Goal: Find specific page/section: Find specific page/section

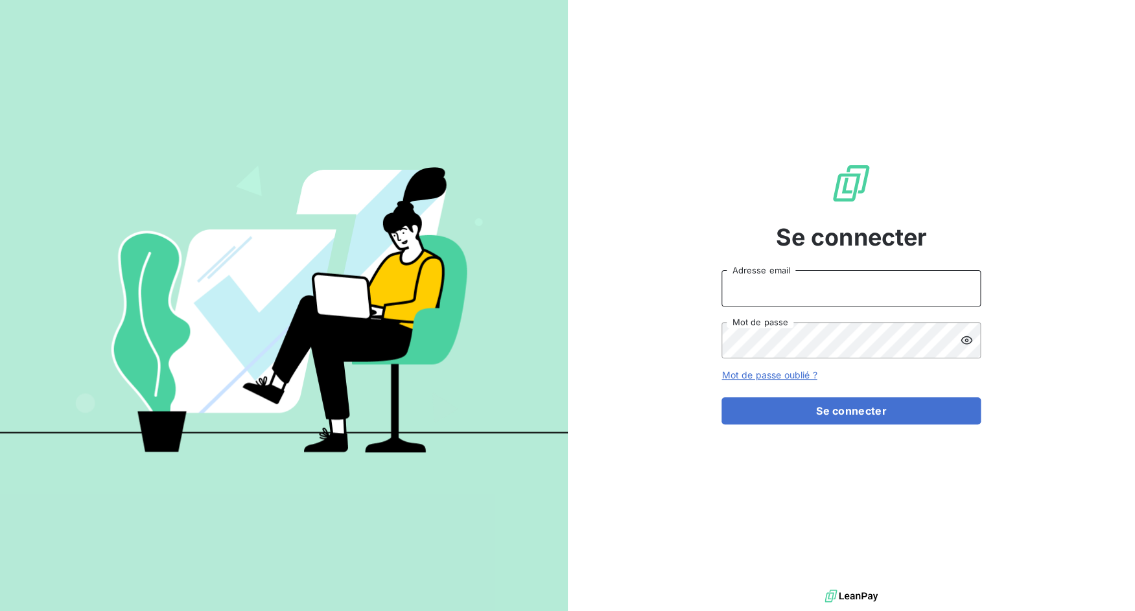
click at [795, 290] on input "Adresse email" at bounding box center [850, 288] width 259 height 36
drag, startPoint x: 769, startPoint y: 288, endPoint x: 840, endPoint y: 294, distance: 71.5
click at [840, 294] on input "admin@3dcelo" at bounding box center [850, 288] width 259 height 36
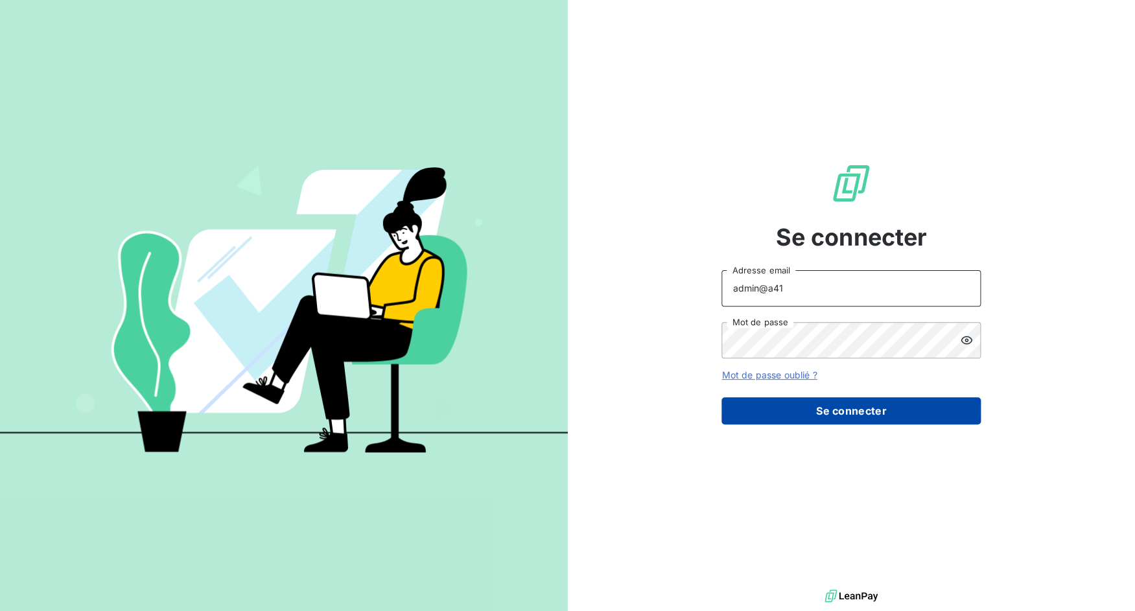
type input "admin@a41"
click at [838, 399] on button "Se connecter" at bounding box center [850, 410] width 259 height 27
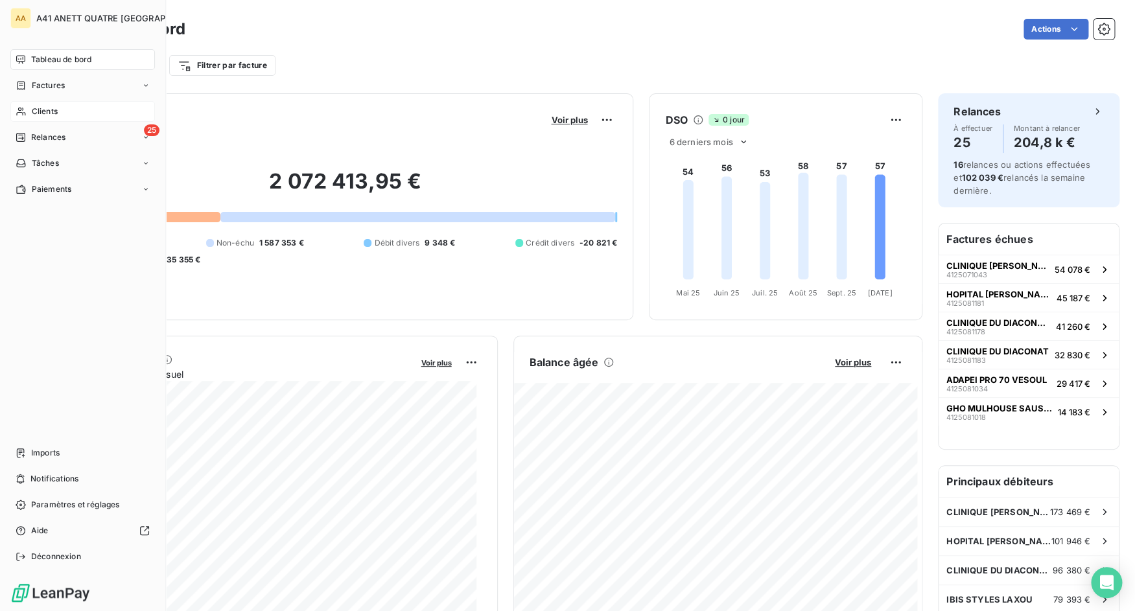
click at [63, 110] on div "Clients" at bounding box center [82, 111] width 145 height 21
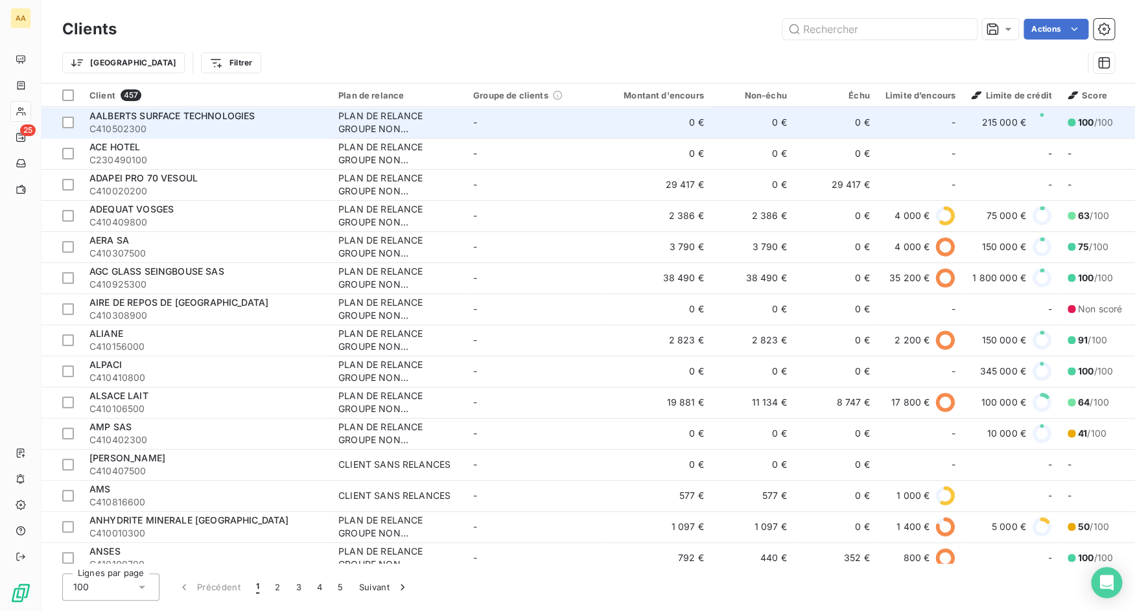
click at [232, 128] on span "C410502300" at bounding box center [205, 128] width 233 height 13
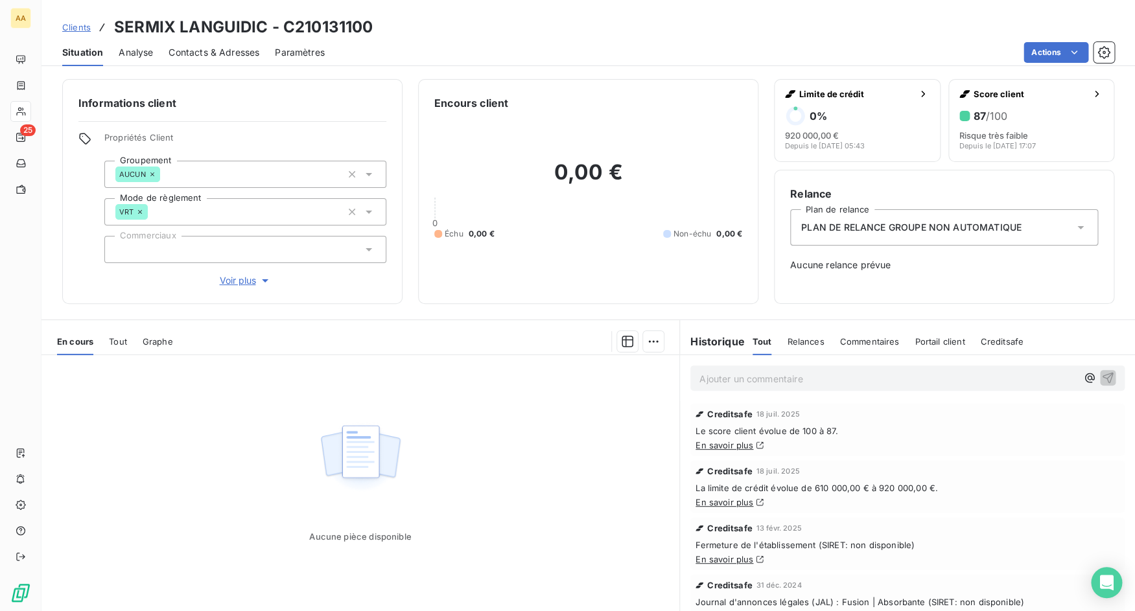
click at [213, 55] on span "Contacts & Adresses" at bounding box center [214, 52] width 91 height 13
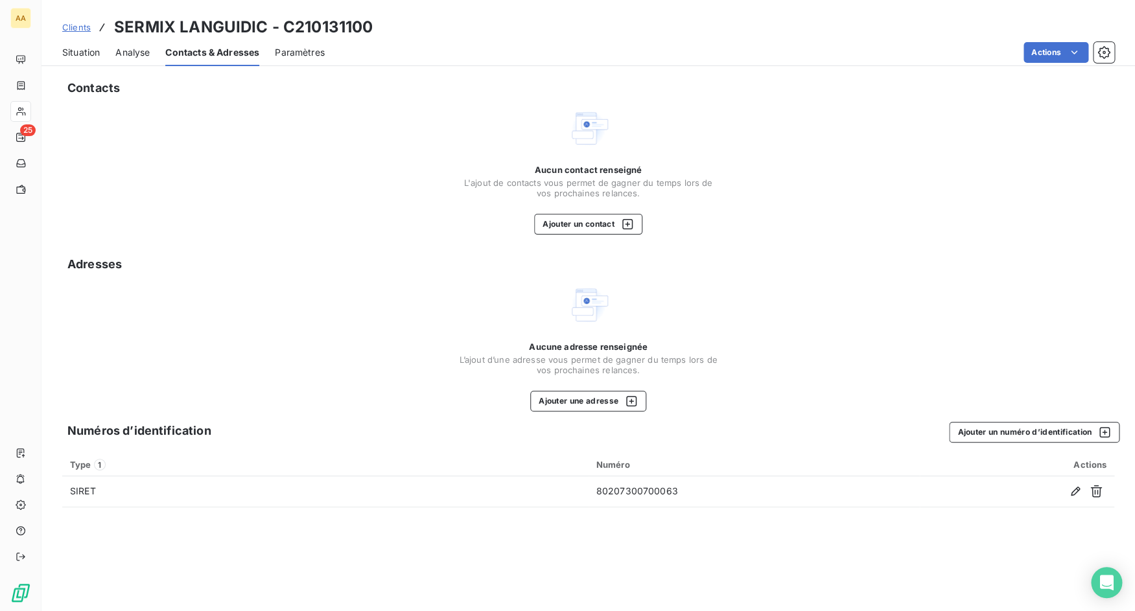
click at [78, 49] on span "Situation" at bounding box center [81, 52] width 38 height 13
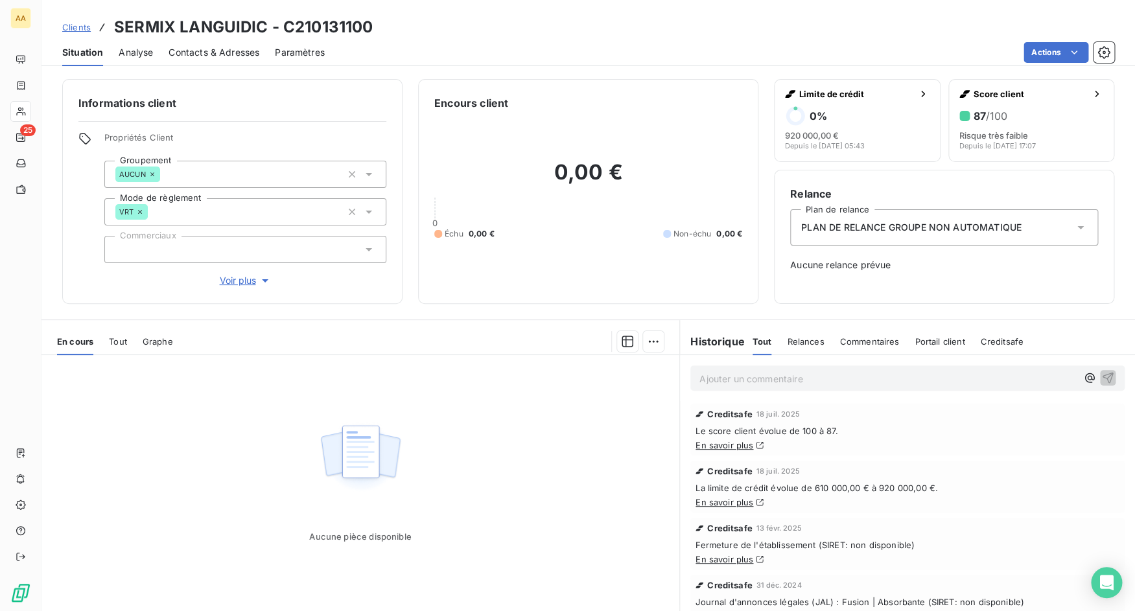
click at [207, 49] on span "Contacts & Adresses" at bounding box center [214, 52] width 91 height 13
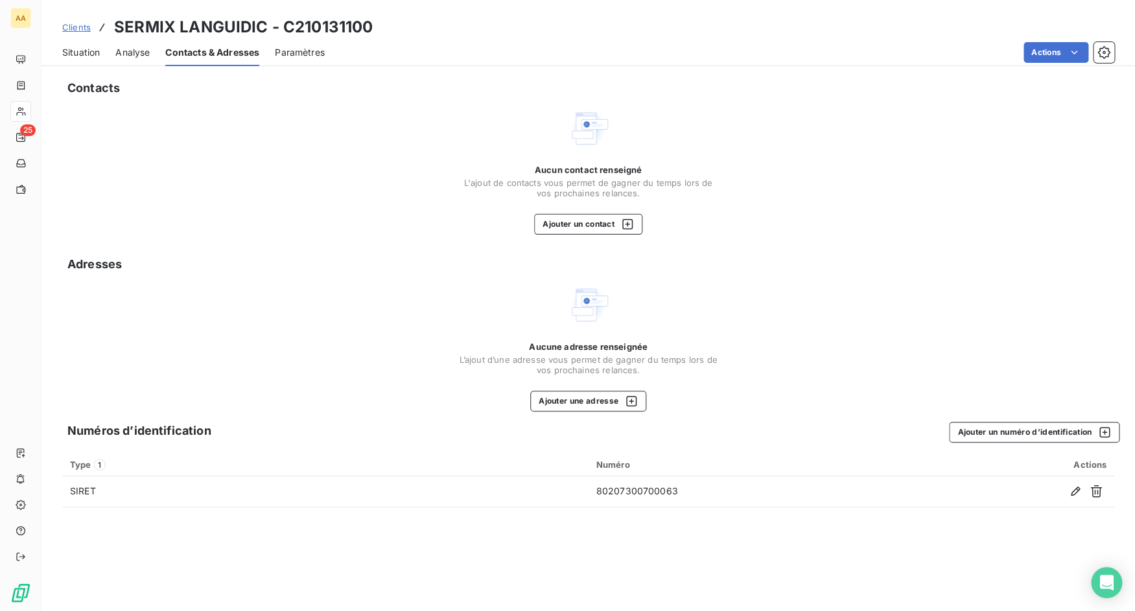
click at [89, 52] on span "Situation" at bounding box center [81, 52] width 38 height 13
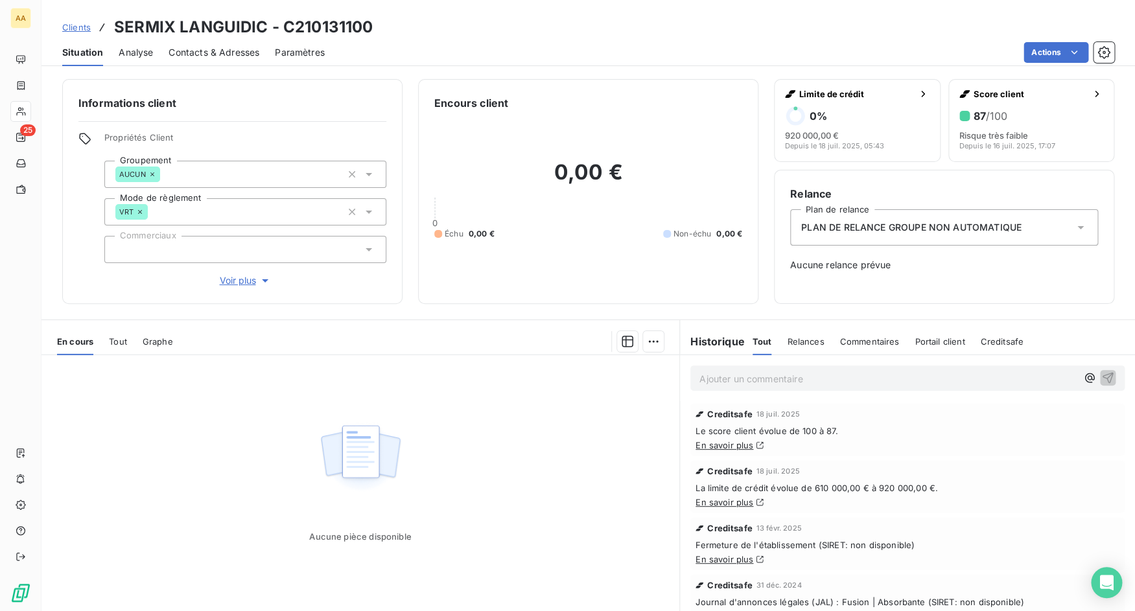
click at [218, 54] on span "Contacts & Adresses" at bounding box center [214, 52] width 91 height 13
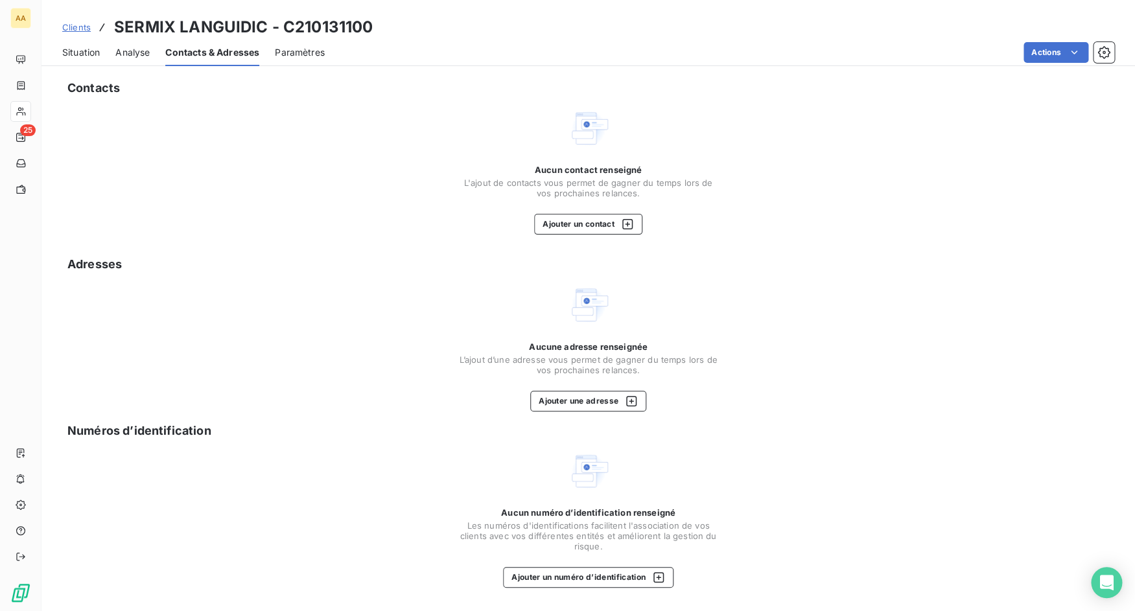
click at [100, 52] on span "Situation" at bounding box center [81, 52] width 38 height 13
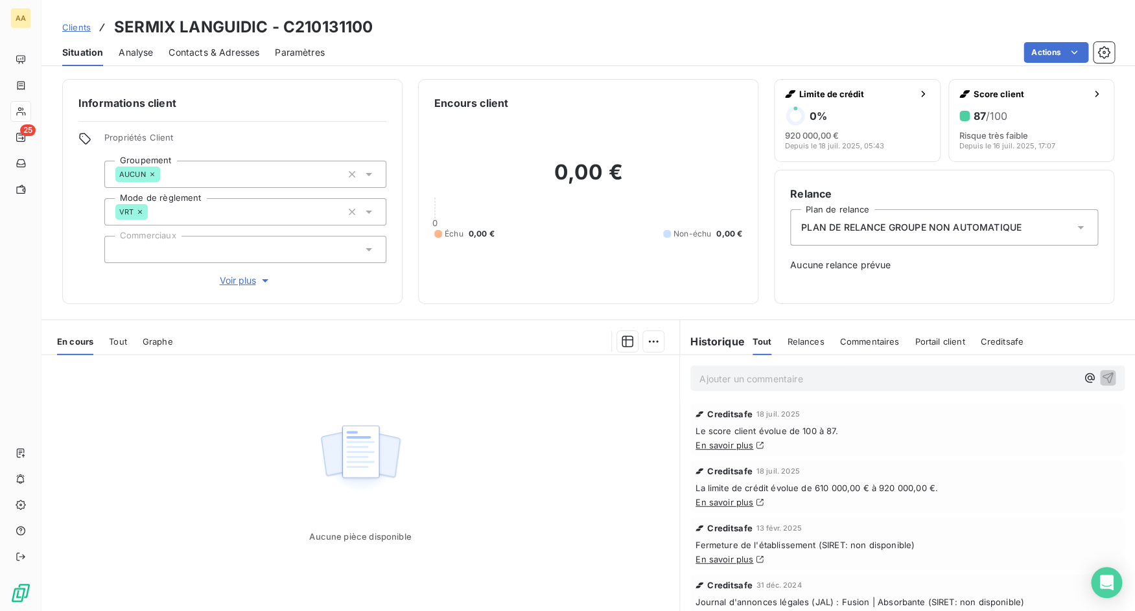
click at [76, 29] on span "Clients" at bounding box center [76, 27] width 29 height 10
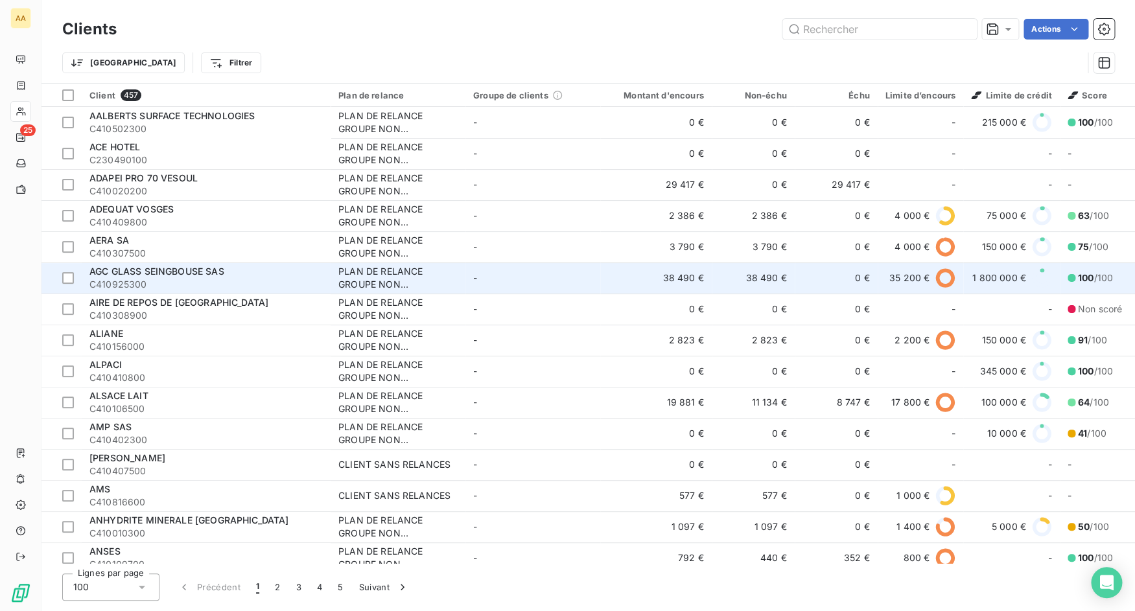
click at [245, 276] on div "AGC GLASS SEINGBOUSE SAS" at bounding box center [205, 271] width 233 height 13
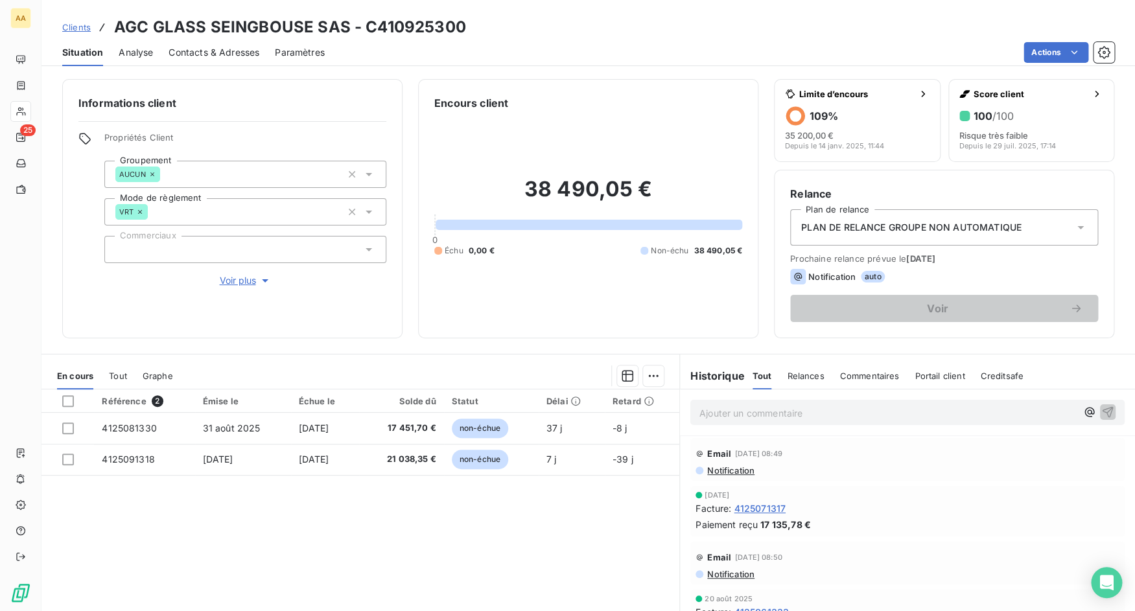
click at [212, 58] on span "Contacts & Adresses" at bounding box center [214, 52] width 91 height 13
